Goal: Find contact information

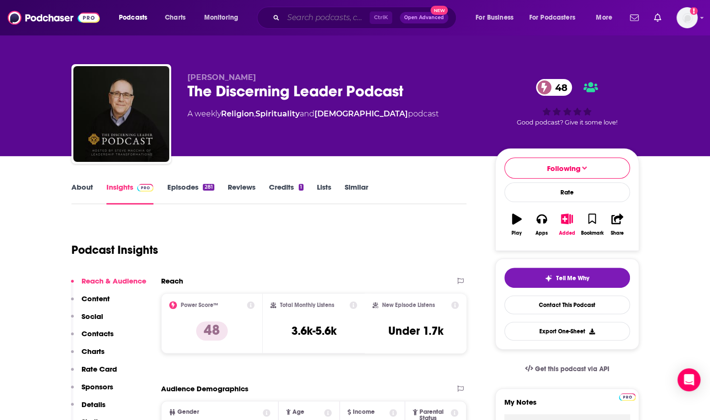
click at [320, 16] on input "Search podcasts, credits, & more..." at bounding box center [326, 17] width 86 height 15
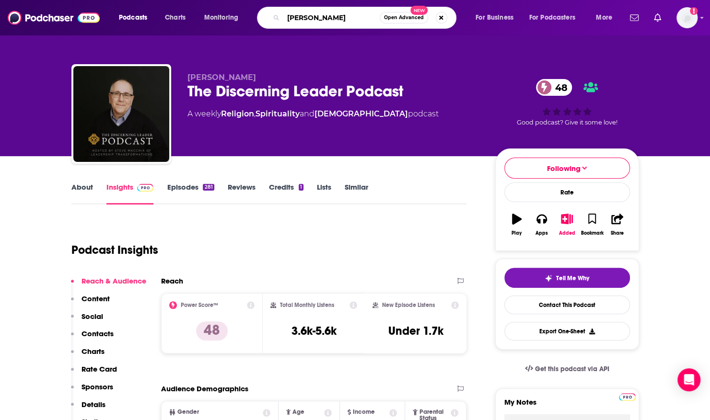
type input "[PERSON_NAME]"
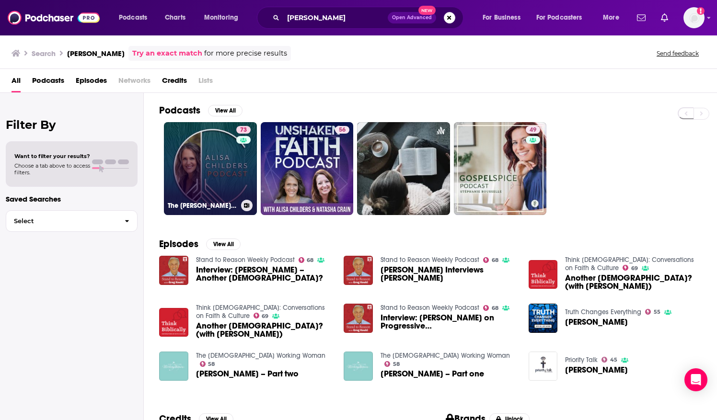
click at [192, 151] on link "73 The [PERSON_NAME] Podcast" at bounding box center [210, 168] width 93 height 93
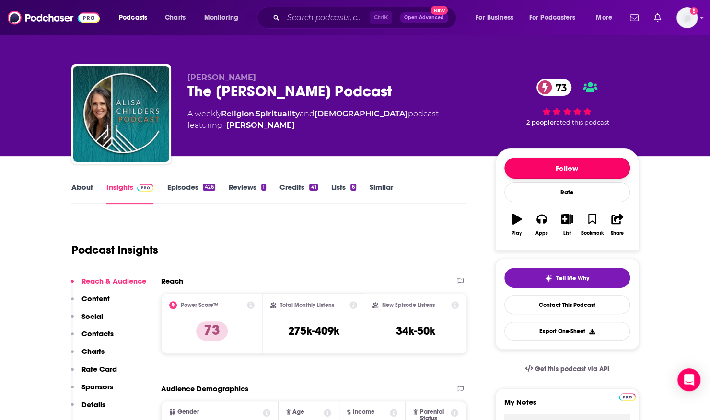
click at [524, 169] on button "Follow" at bounding box center [567, 168] width 126 height 21
click at [515, 302] on link "Contact This Podcast" at bounding box center [567, 305] width 126 height 19
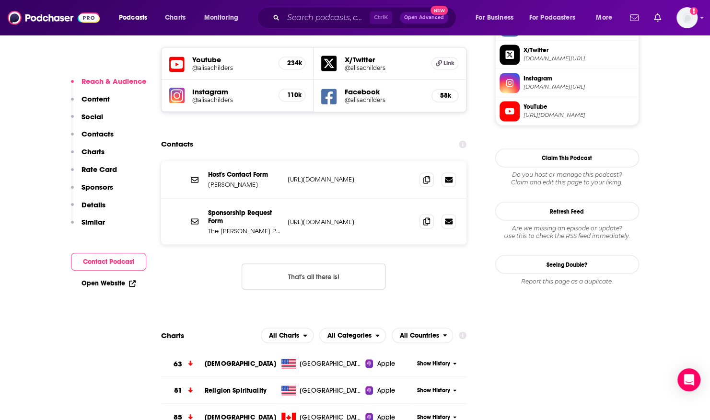
scroll to position [857, 0]
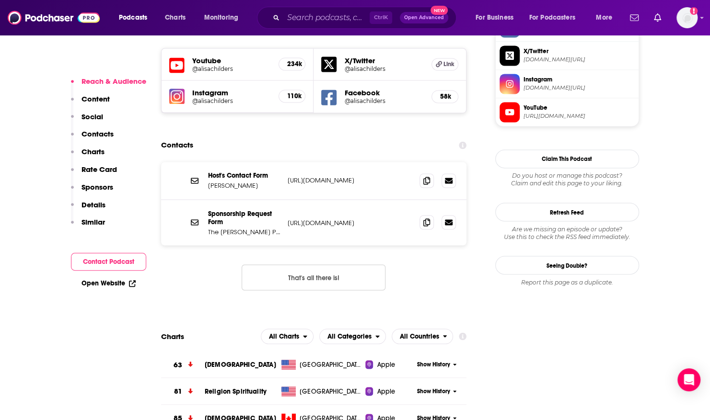
drag, startPoint x: 252, startPoint y: 136, endPoint x: 208, endPoint y: 137, distance: 43.6
click at [208, 182] on p "[PERSON_NAME]" at bounding box center [244, 186] width 72 height 8
copy p "[PERSON_NAME]"
click at [291, 17] on input "Search podcasts, credits, & more..." at bounding box center [326, 17] width 86 height 15
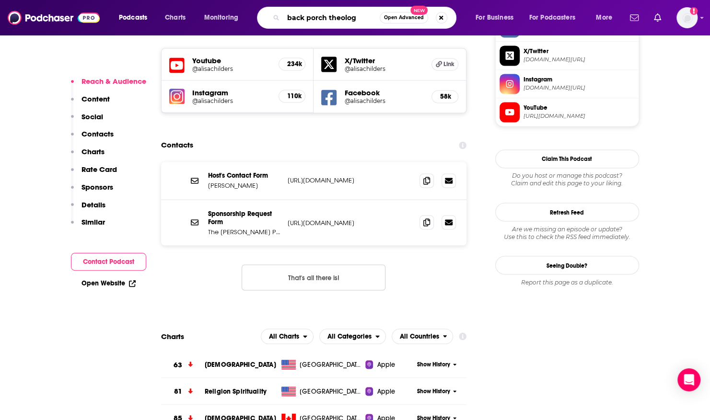
type input "back porch theology"
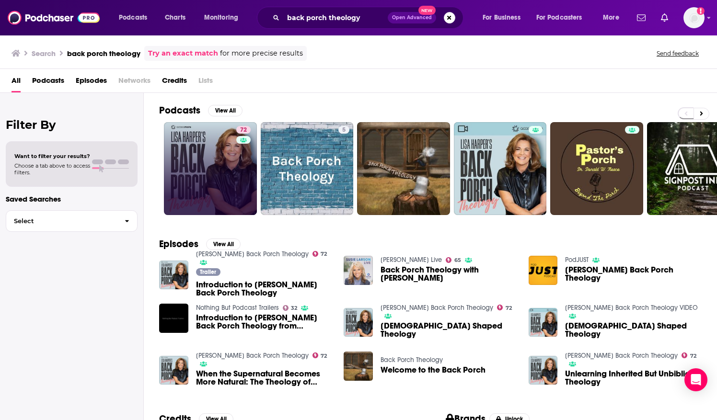
click at [191, 168] on link "72" at bounding box center [210, 168] width 93 height 93
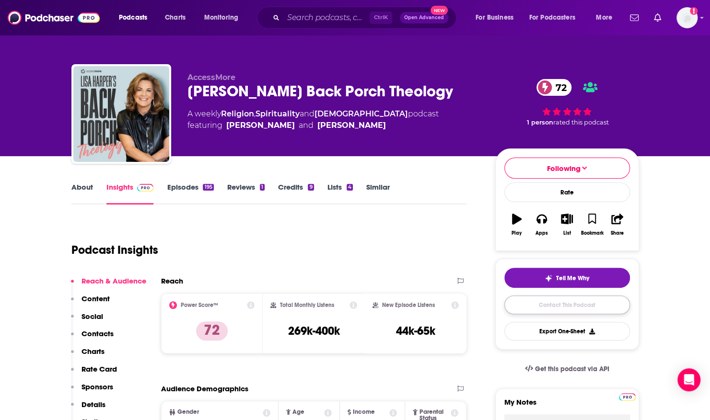
click at [530, 311] on link "Contact This Podcast" at bounding box center [567, 305] width 126 height 19
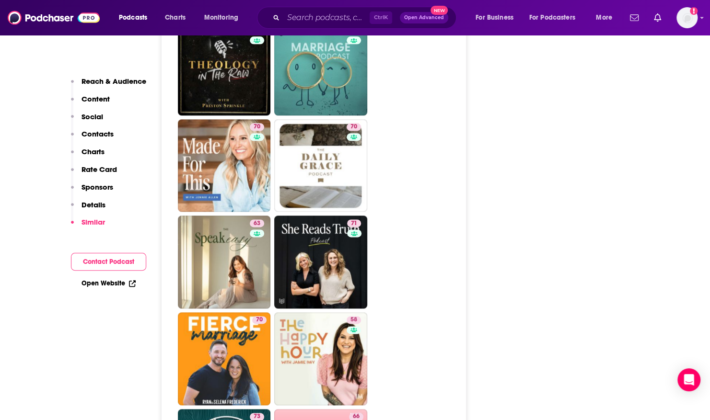
scroll to position [2729, 0]
